Goal: Task Accomplishment & Management: Manage account settings

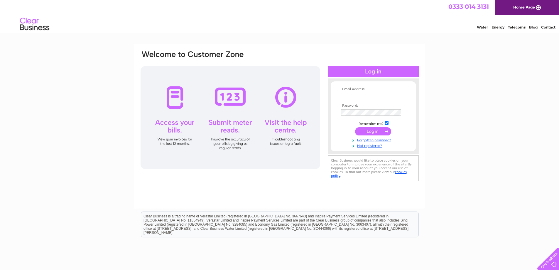
type input "[EMAIL_ADDRESS][DOMAIN_NAME]"
click at [366, 129] on input "submit" at bounding box center [373, 131] width 36 height 8
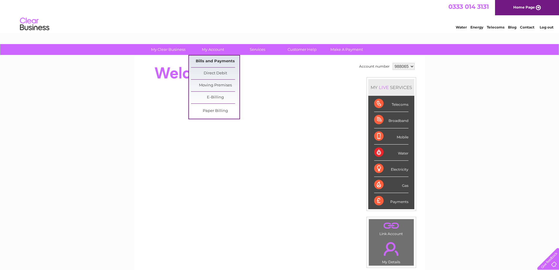
click at [213, 59] on link "Bills and Payments" at bounding box center [215, 61] width 48 height 12
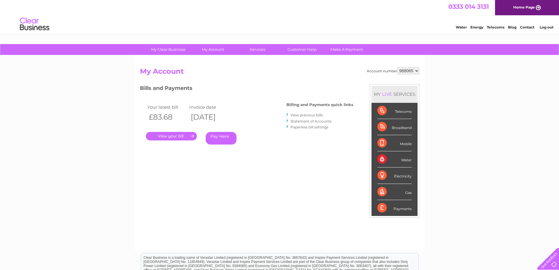
click at [185, 135] on link "." at bounding box center [171, 136] width 51 height 9
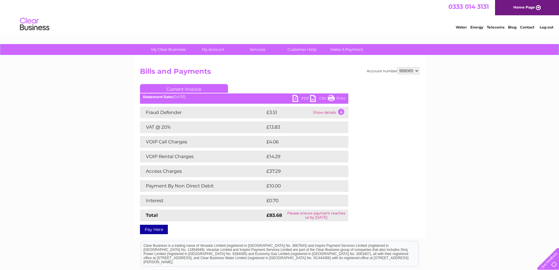
click at [301, 97] on link "PDF" at bounding box center [302, 99] width 18 height 9
